Goal: Task Accomplishment & Management: Manage account settings

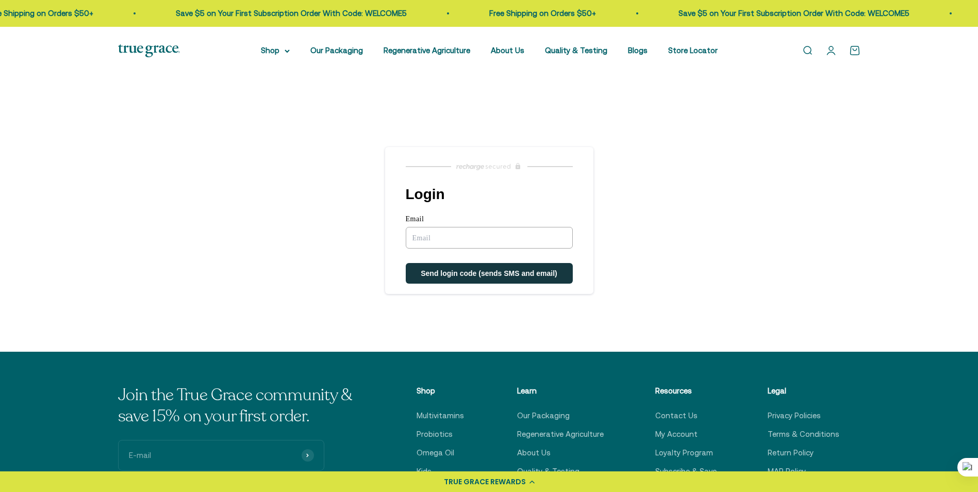
click at [432, 238] on input "Email" at bounding box center [489, 238] width 167 height 22
type input "poliverfrazier@gmail.com"
click at [450, 277] on span "Send login code (sends SMS and email)" at bounding box center [489, 274] width 137 height 8
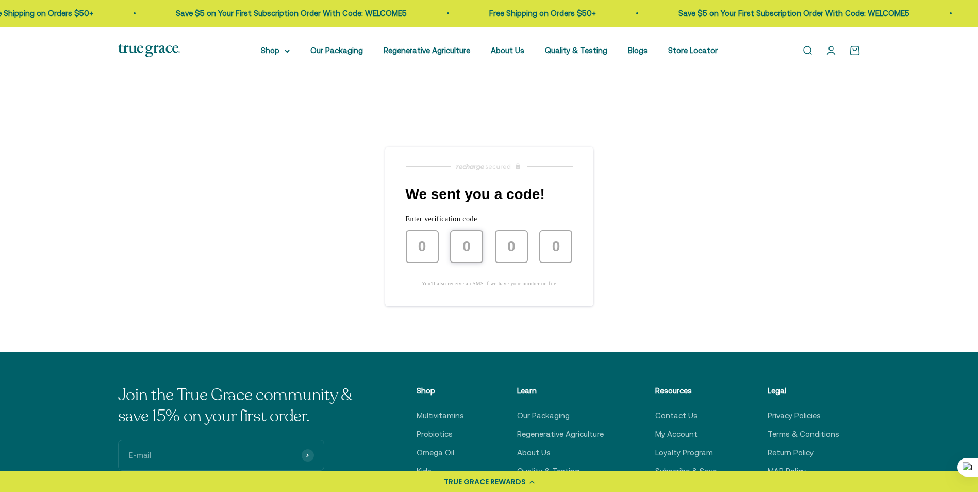
type input "9"
type input "3"
type input "8"
type input "2"
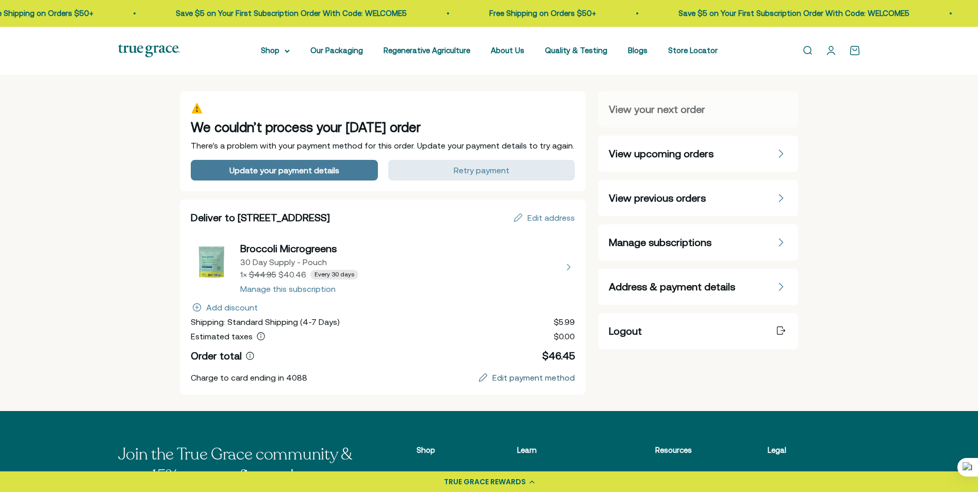
click at [518, 375] on div "Edit payment method" at bounding box center [533, 377] width 82 height 8
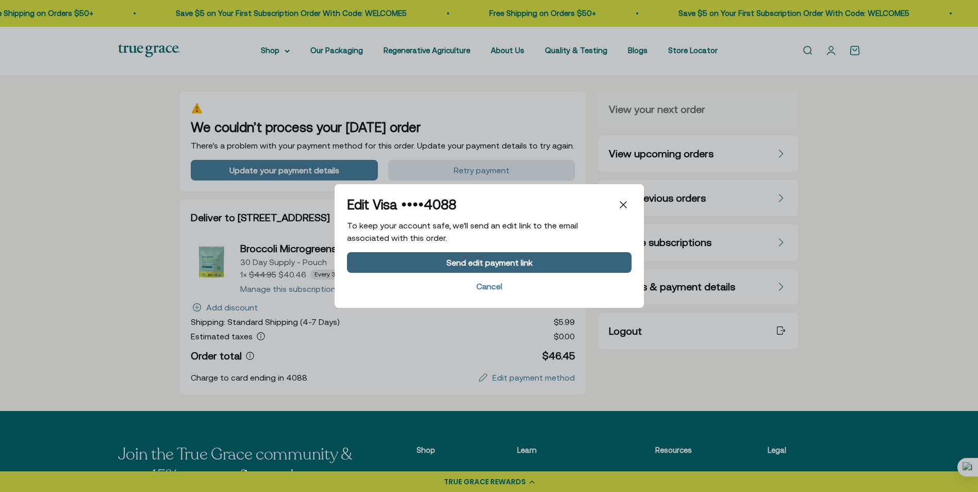
click at [480, 261] on div "Send edit payment link" at bounding box center [489, 262] width 86 height 8
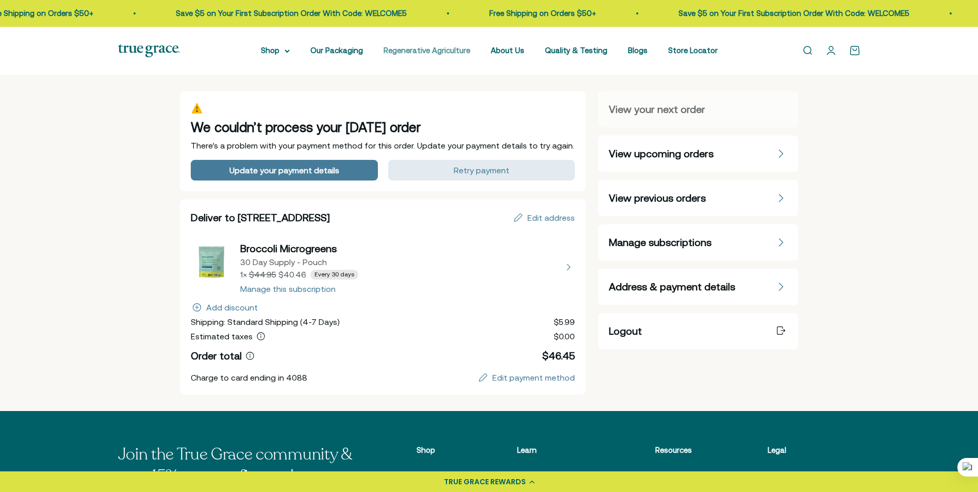
click at [437, 49] on link "Regenerative Agriculture" at bounding box center [427, 50] width 87 height 9
